Goal: Use online tool/utility: Utilize a website feature to perform a specific function

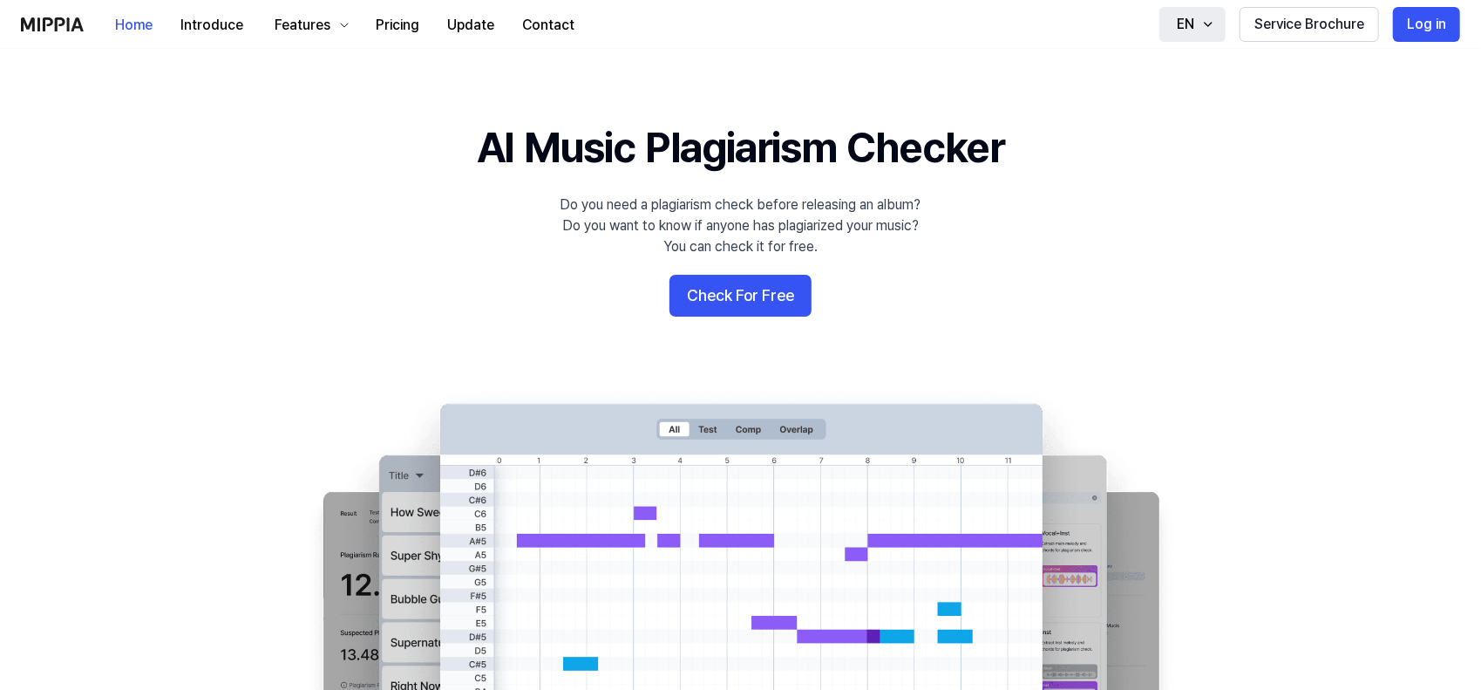
click at [1181, 24] on div "EN" at bounding box center [1185, 24] width 24 height 21
click at [1428, 25] on button "Log in" at bounding box center [1426, 24] width 67 height 35
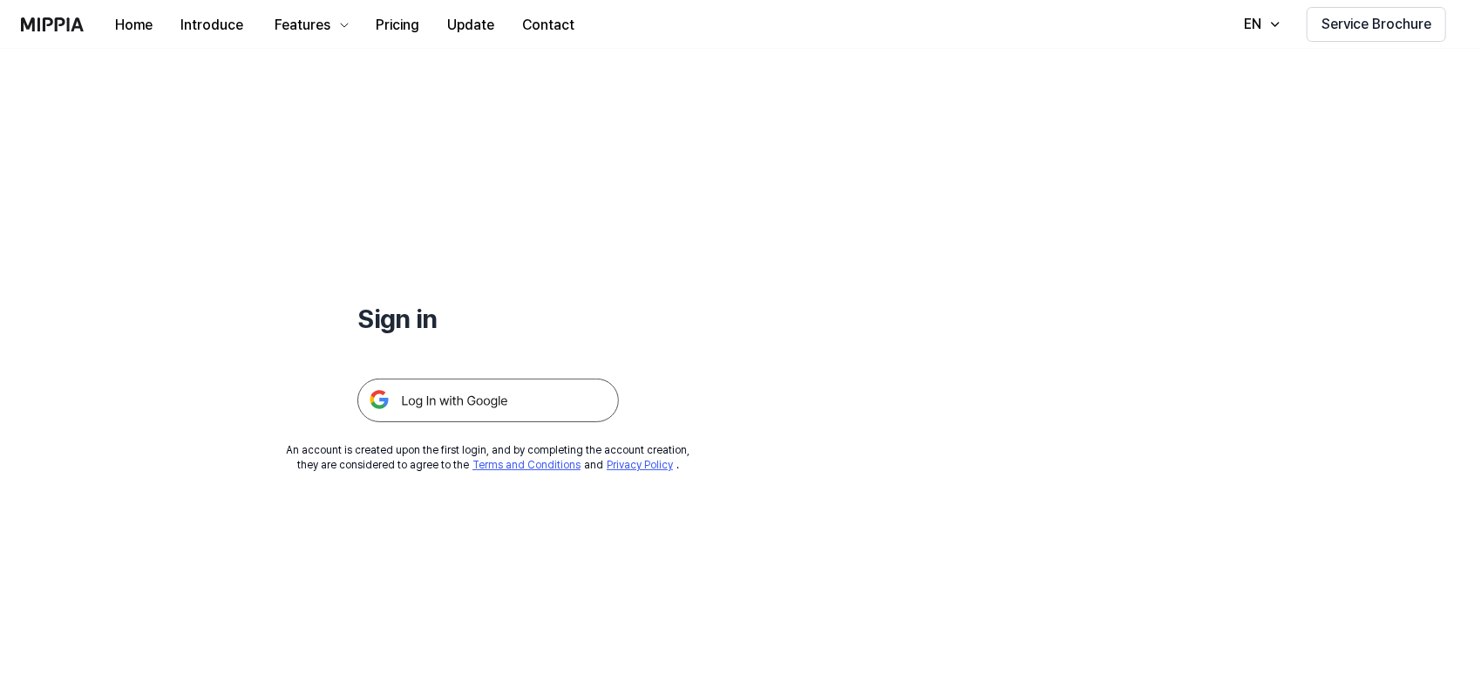
click at [448, 411] on img at bounding box center [488, 400] width 262 height 44
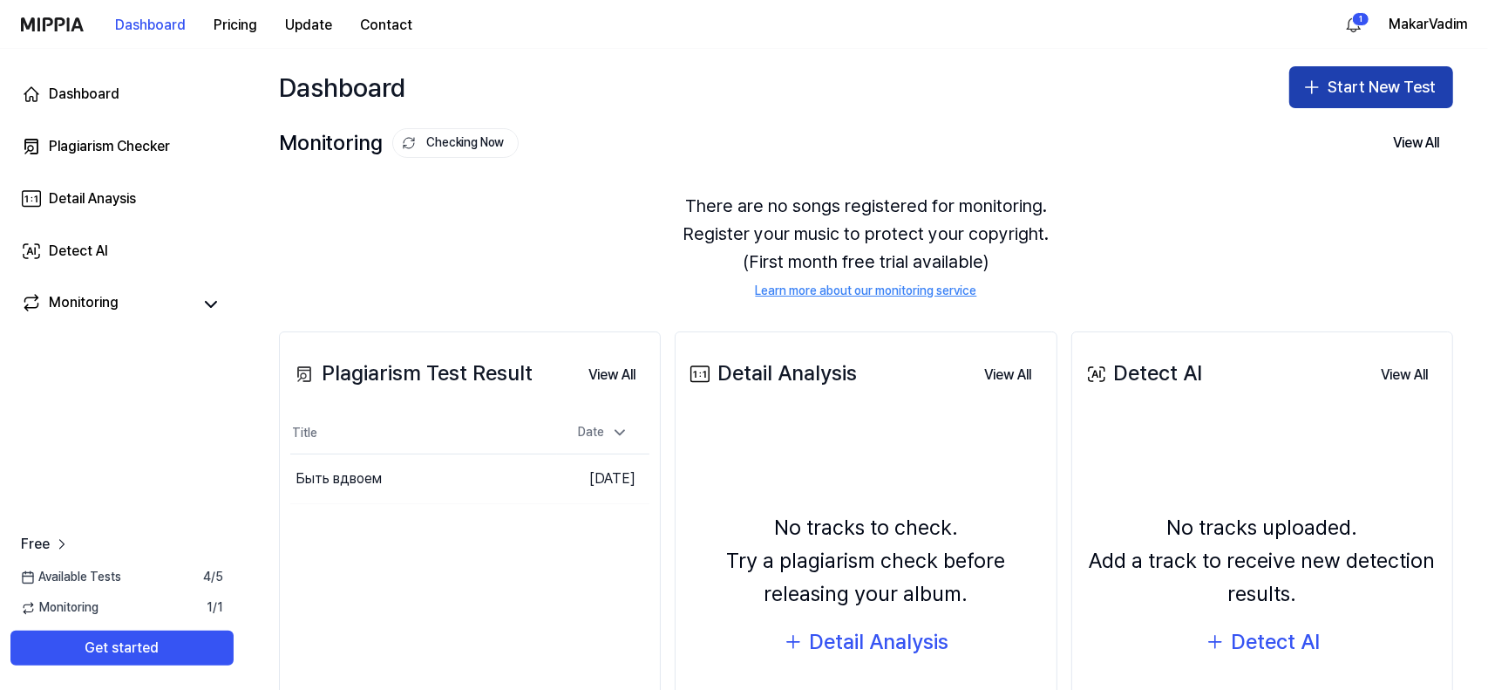
click at [1396, 91] on button "Start New Test" at bounding box center [1371, 87] width 164 height 42
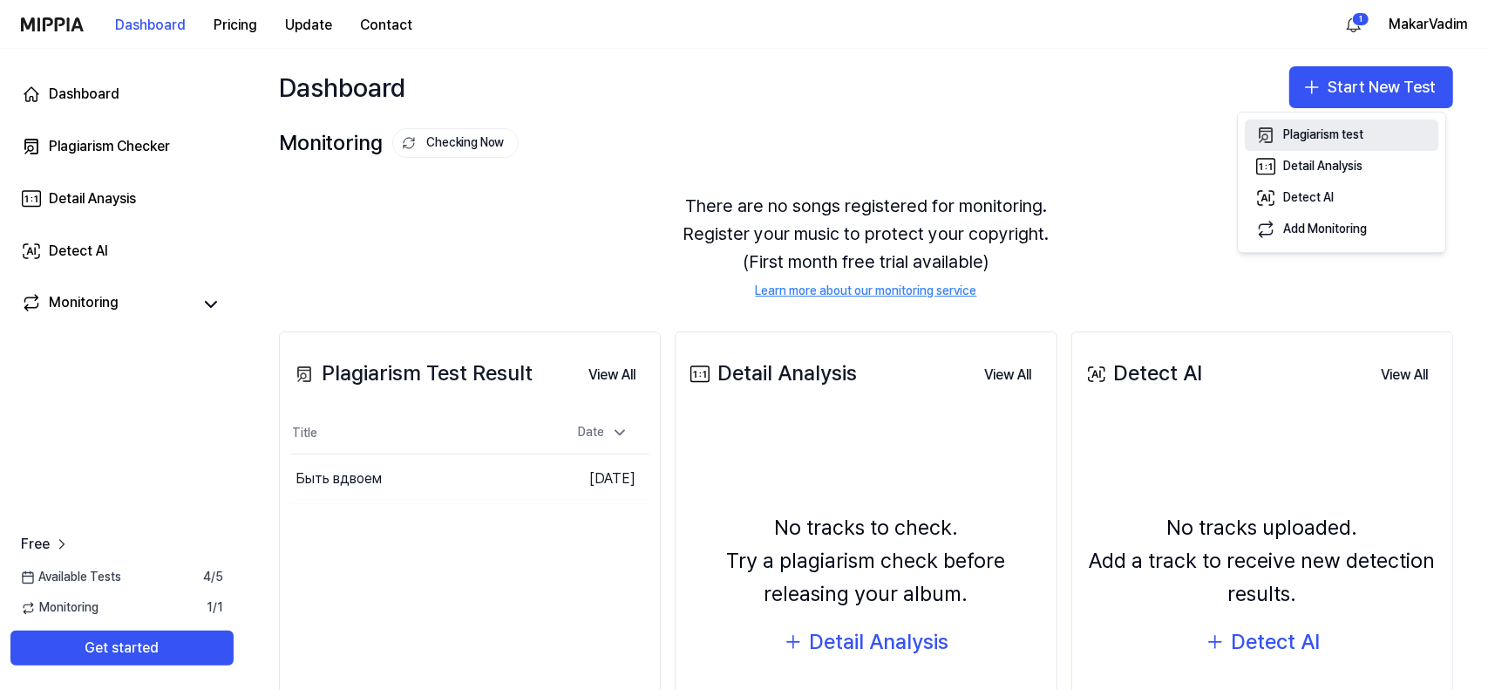
click at [1294, 136] on div "Plagiarism test" at bounding box center [1323, 134] width 80 height 17
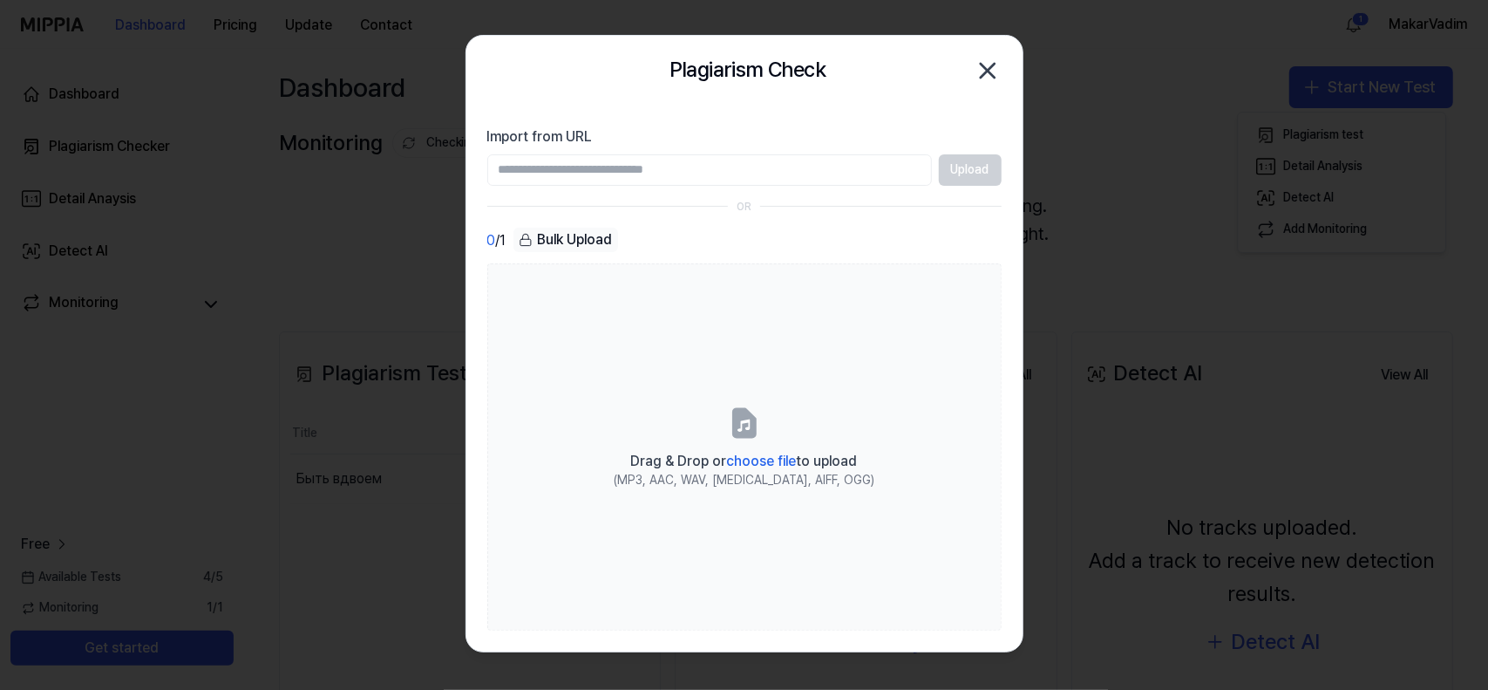
click at [805, 165] on input "Import from URL" at bounding box center [709, 169] width 445 height 31
click at [884, 210] on div "OR" at bounding box center [744, 207] width 514 height 15
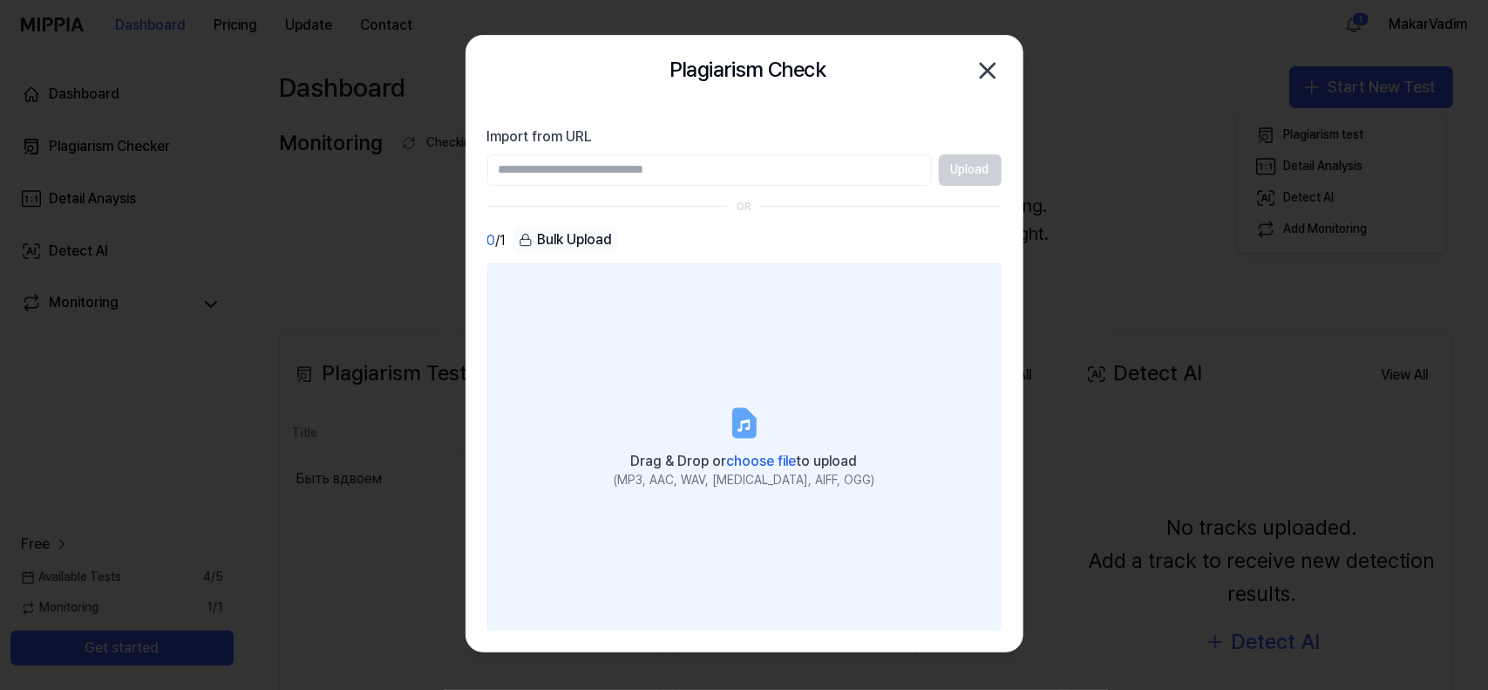
click at [730, 428] on icon at bounding box center [744, 422] width 35 height 35
click at [0, 0] on input "Drag & Drop or choose file to upload (MP3, AAC, WAV, [MEDICAL_DATA], AIFF, OGG)" at bounding box center [0, 0] width 0 height 0
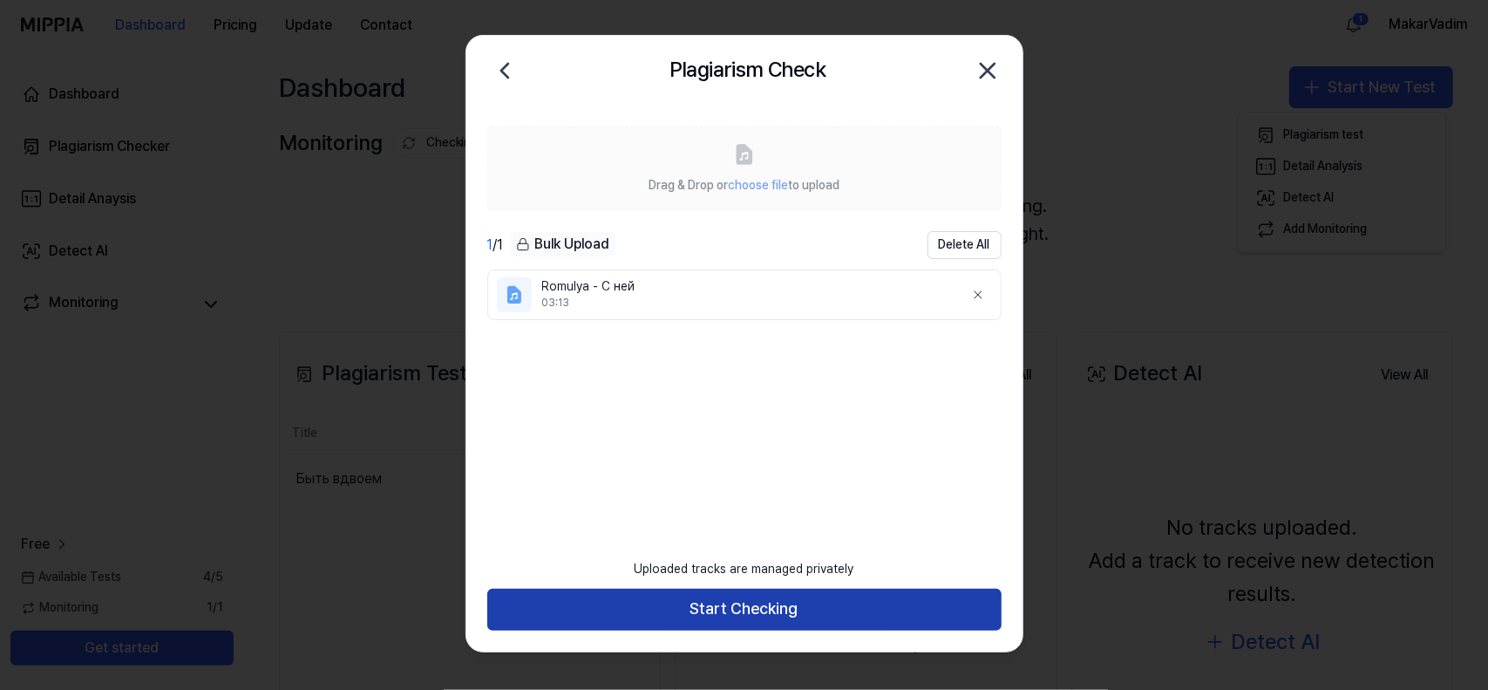
click at [777, 601] on button "Start Checking" at bounding box center [744, 609] width 514 height 42
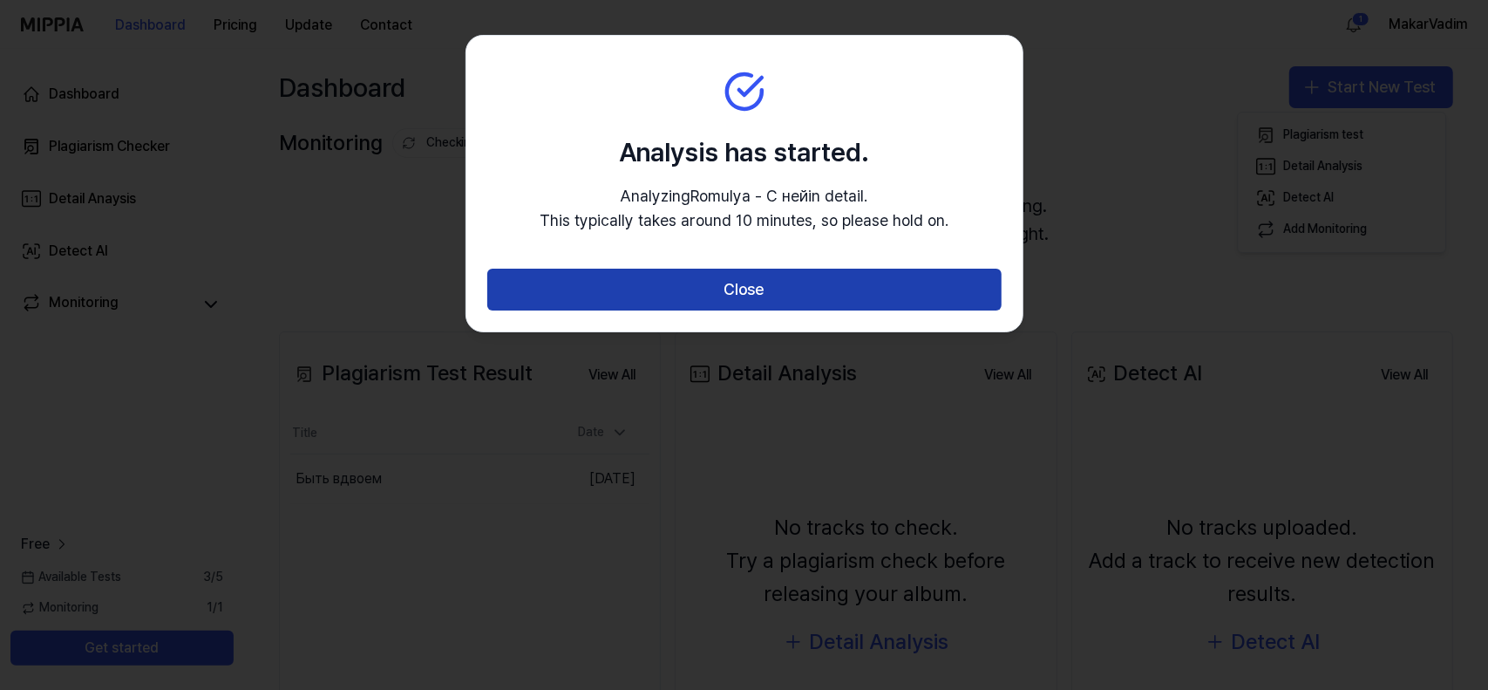
click at [730, 296] on button "Close" at bounding box center [744, 289] width 514 height 42
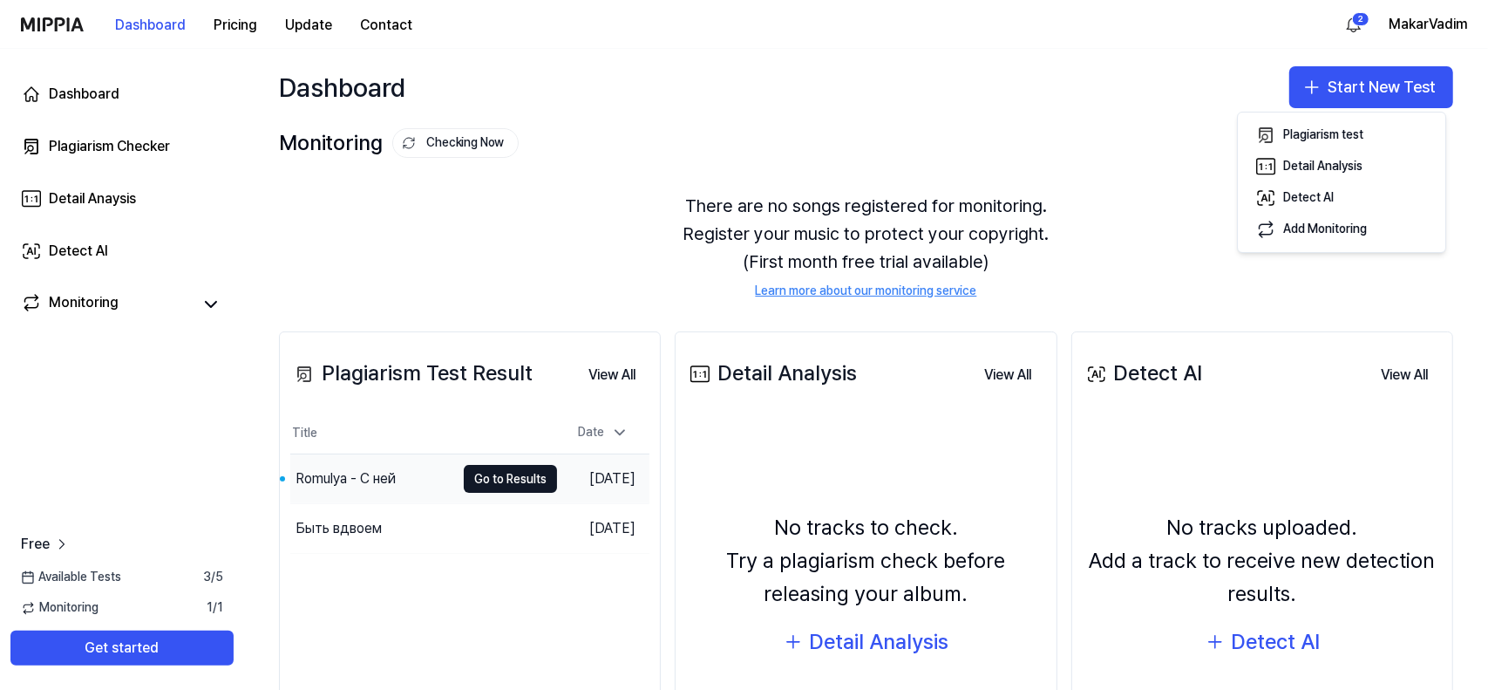
click at [393, 475] on div "Romulya - С ней" at bounding box center [346, 478] width 100 height 21
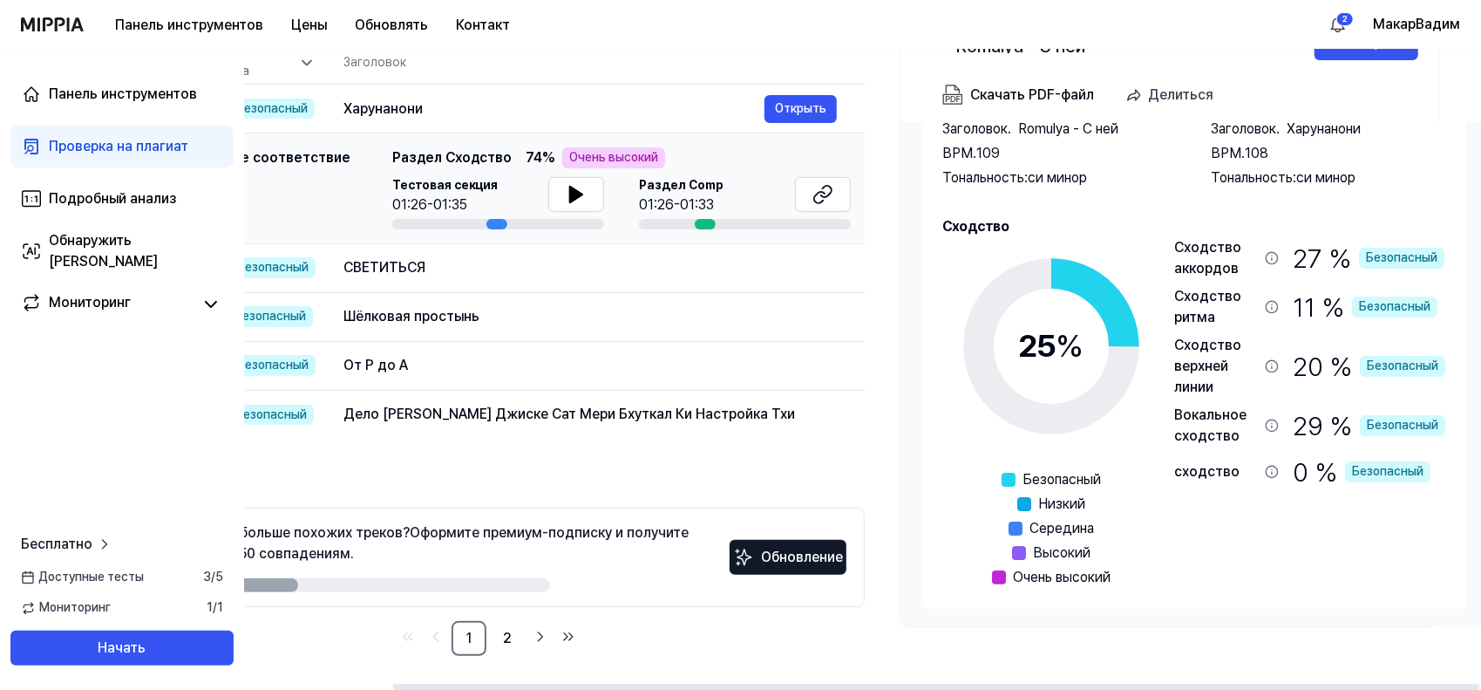
scroll to position [0, 185]
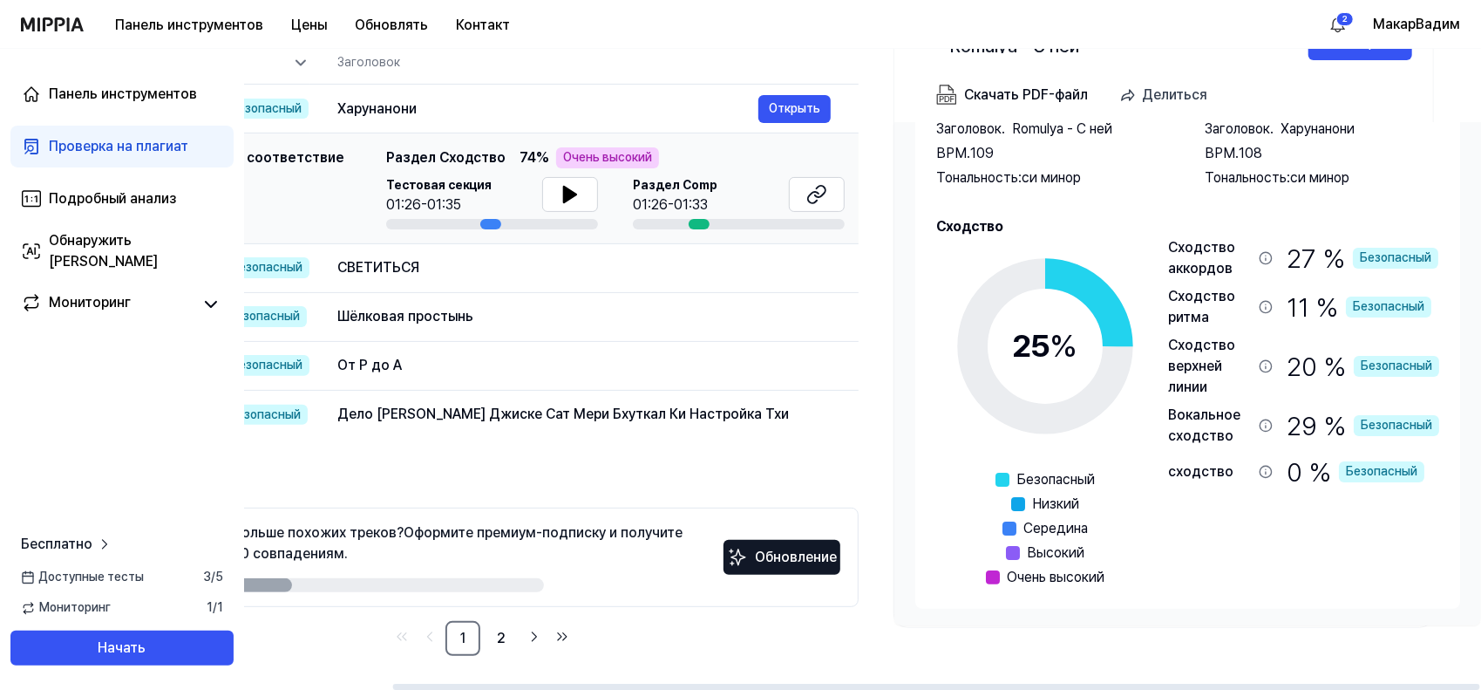
drag, startPoint x: 1295, startPoint y: 326, endPoint x: 1014, endPoint y: 339, distance: 281.9
click at [1014, 339] on div "25 %" at bounding box center [1045, 346] width 218 height 218
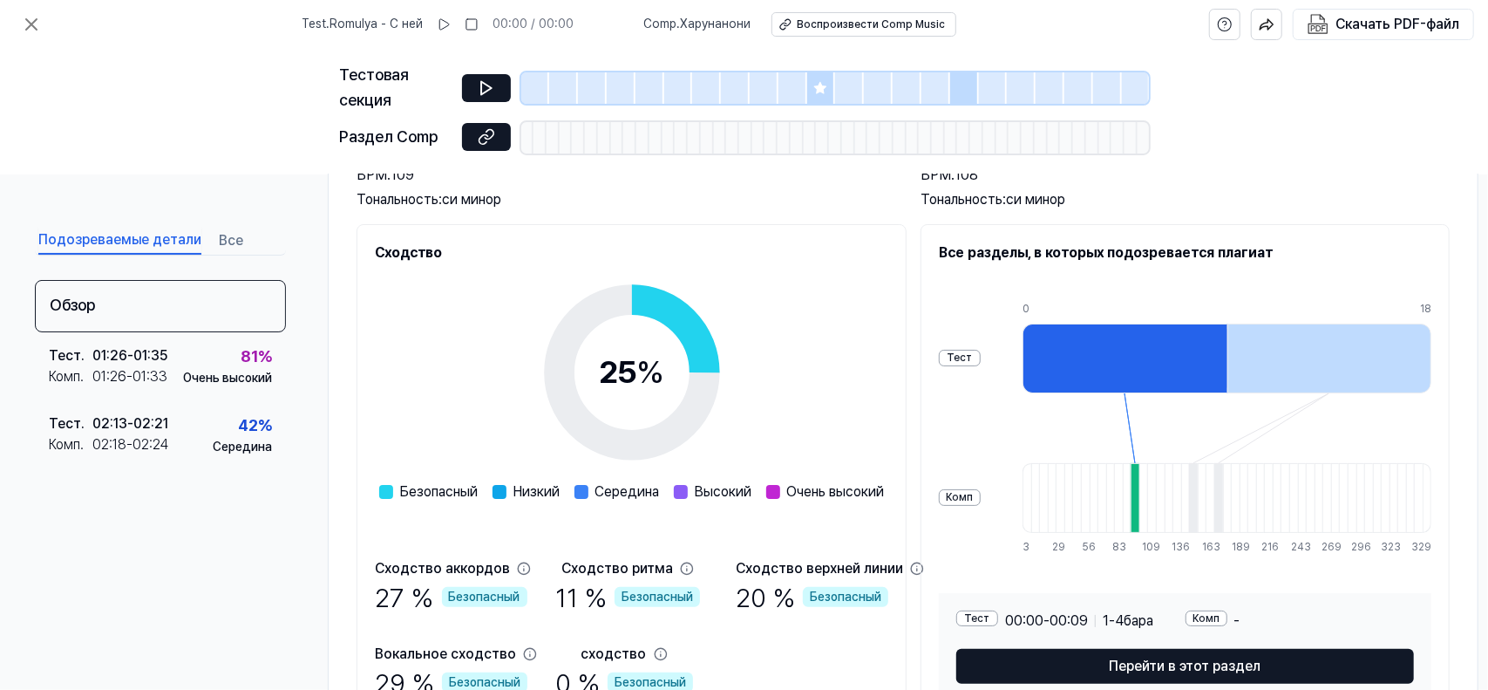
scroll to position [174, 0]
